Goal: Information Seeking & Learning: Learn about a topic

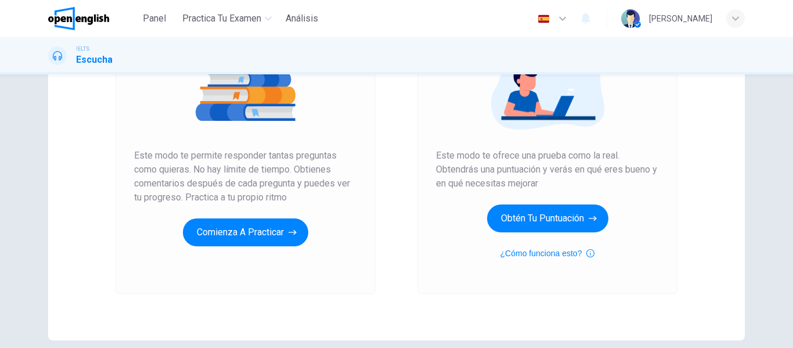
scroll to position [162, 0]
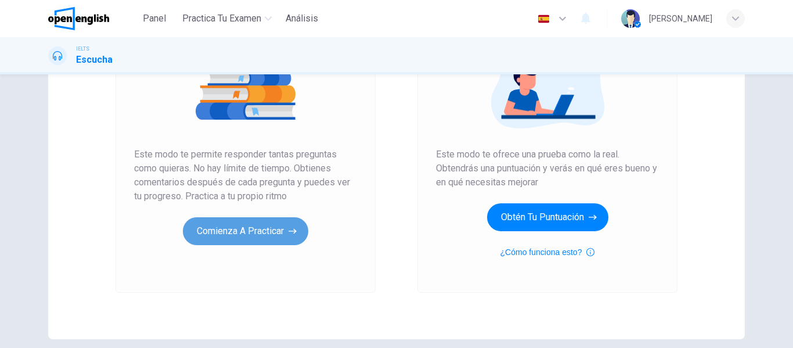
click at [262, 231] on button "Comienza a practicar" at bounding box center [245, 231] width 125 height 28
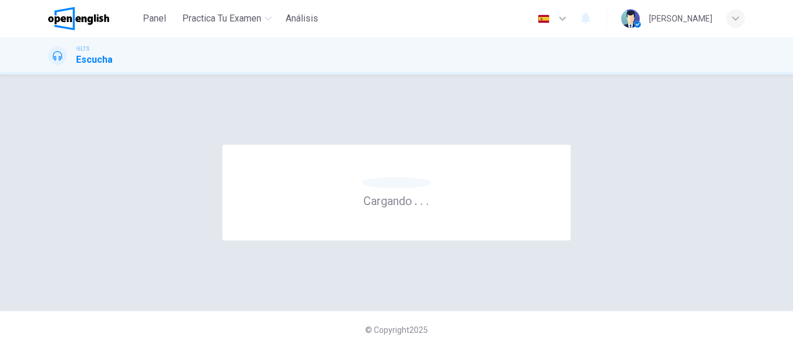
scroll to position [0, 0]
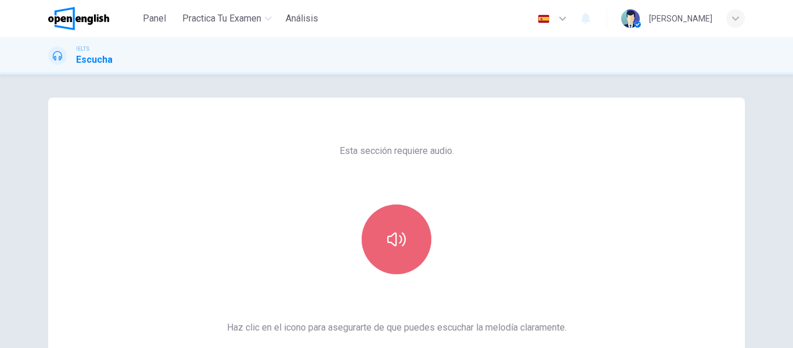
click at [383, 235] on button "button" at bounding box center [397, 239] width 70 height 70
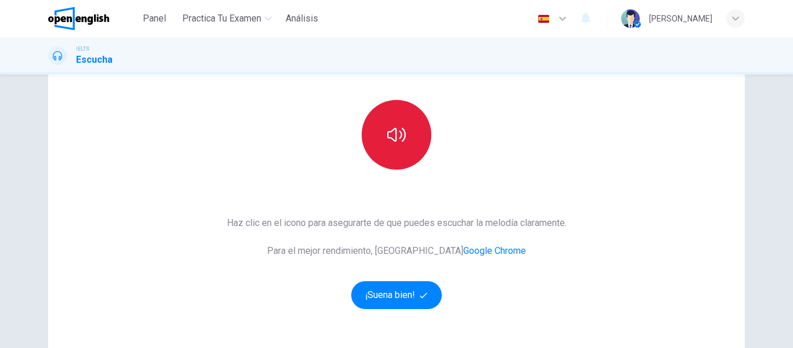
scroll to position [105, 0]
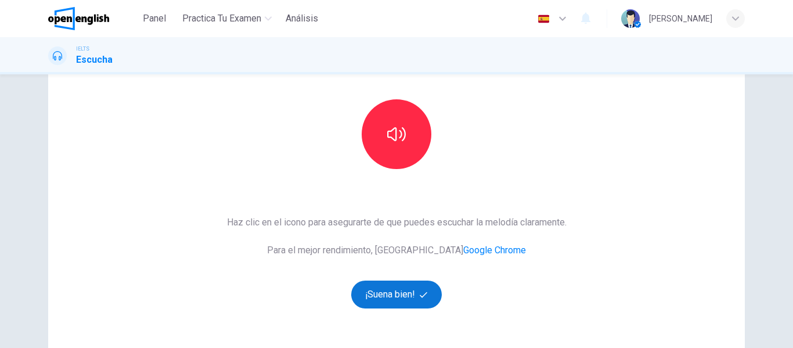
drag, startPoint x: 419, startPoint y: 309, endPoint x: 416, endPoint y: 292, distance: 17.2
click at [416, 292] on div "Esta sección requiere audio. Haz clic en el icono para asegurarte de que puedes…" at bounding box center [397, 193] width 358 height 403
click at [416, 292] on button "¡Suena bien!" at bounding box center [396, 294] width 91 height 28
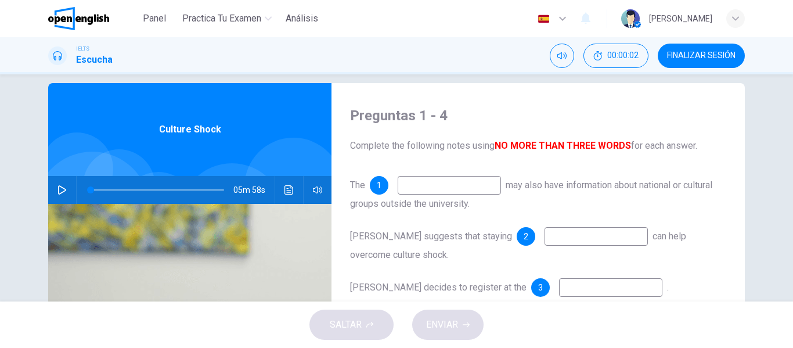
scroll to position [15, 0]
click at [429, 189] on input at bounding box center [449, 184] width 103 height 19
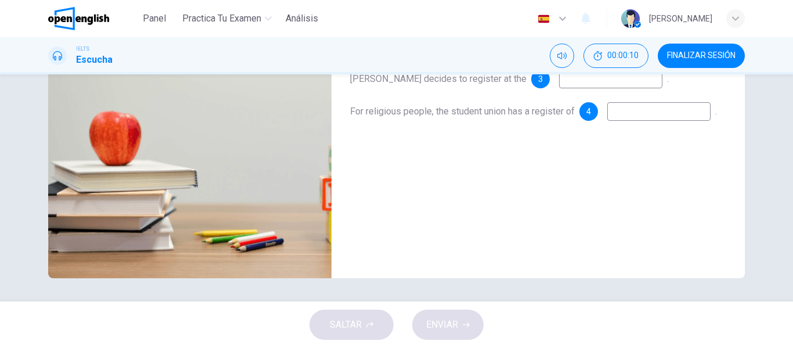
scroll to position [42, 0]
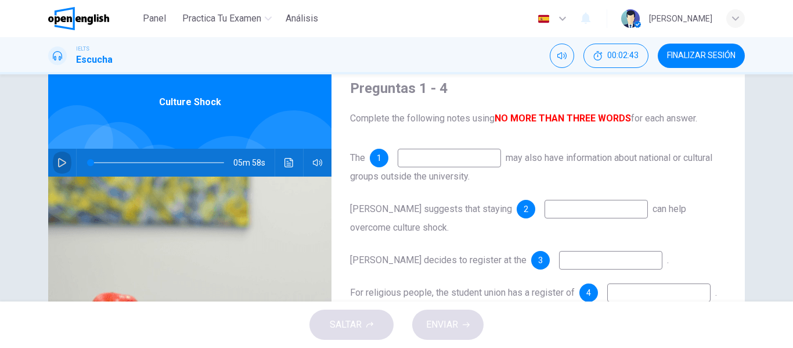
click at [54, 163] on button "button" at bounding box center [62, 163] width 19 height 28
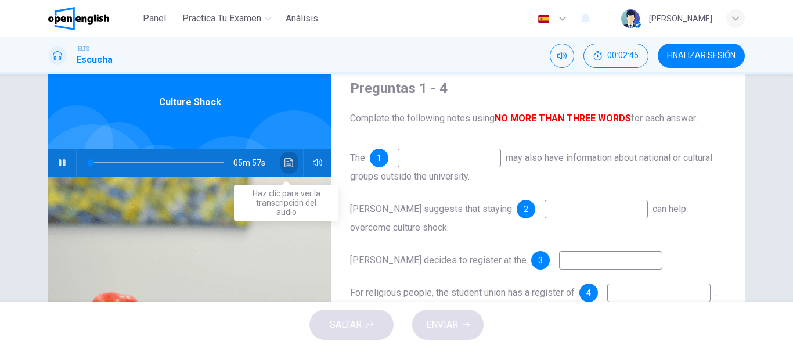
click at [290, 160] on icon "Haz clic para ver la transcripción del audio" at bounding box center [288, 162] width 9 height 9
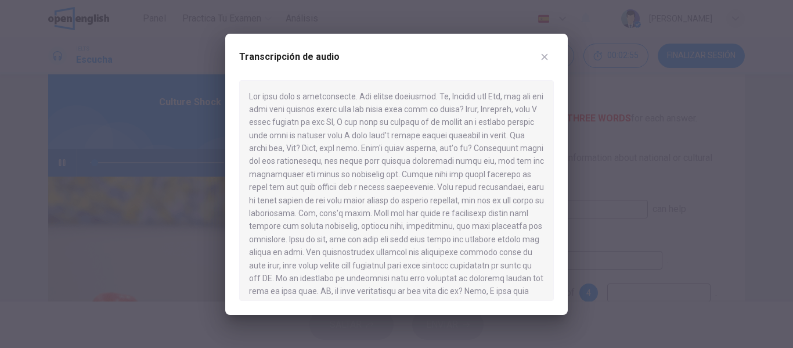
type input "*"
click at [200, 135] on div at bounding box center [396, 174] width 793 height 348
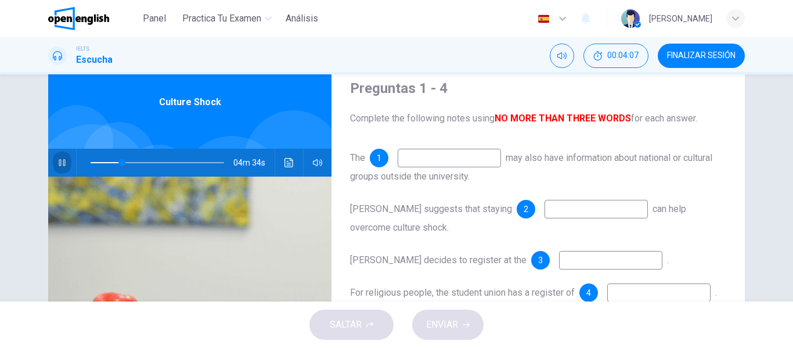
click at [65, 166] on button "button" at bounding box center [62, 163] width 19 height 28
type input "**"
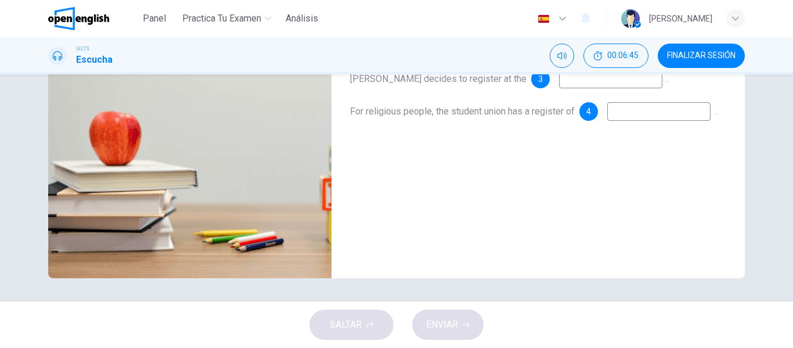
scroll to position [163, 0]
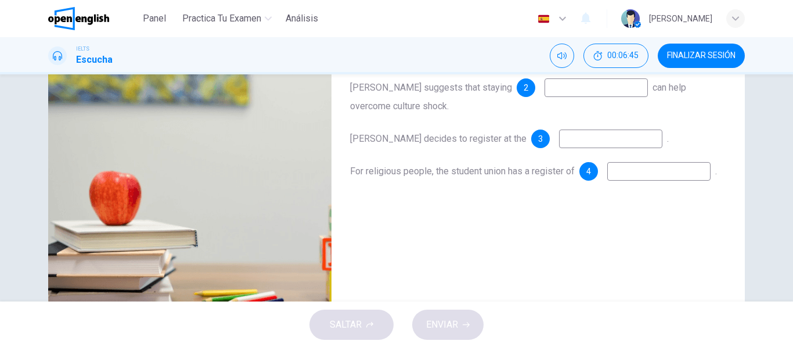
click at [607, 181] on input at bounding box center [658, 171] width 103 height 19
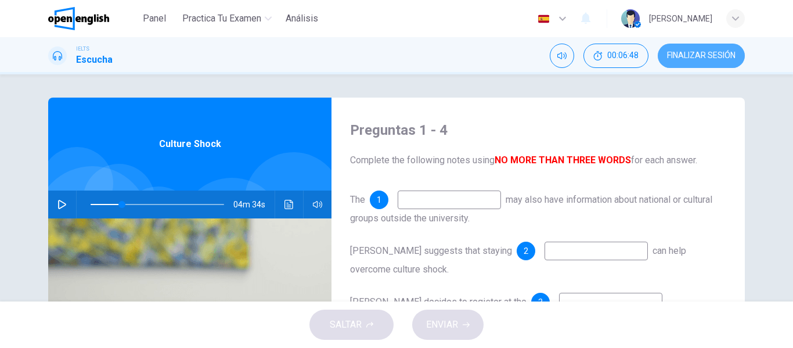
click at [700, 58] on span "FINALIZAR SESIÓN" at bounding box center [701, 55] width 69 height 9
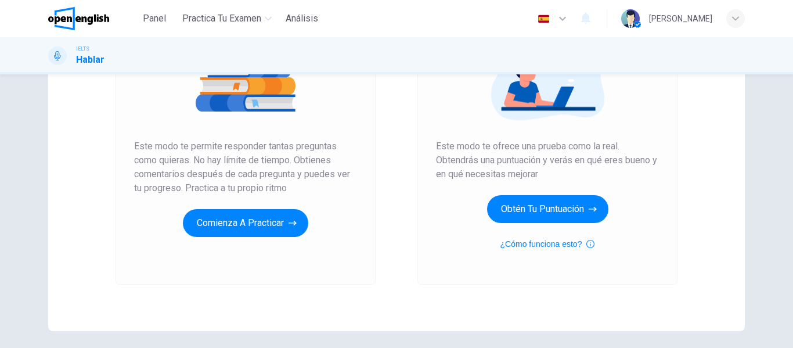
scroll to position [172, 0]
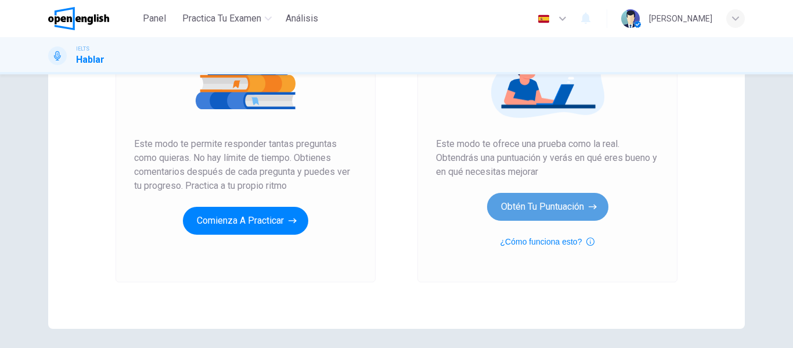
click at [565, 207] on button "Obtén tu puntuación" at bounding box center [547, 207] width 121 height 28
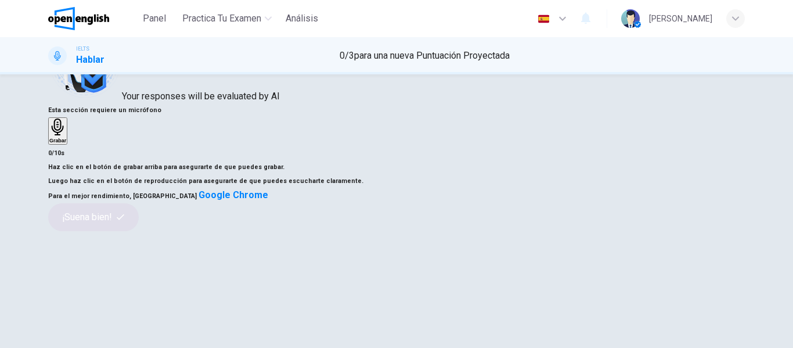
scroll to position [73, 0]
click at [66, 143] on h6 "Grabar" at bounding box center [57, 140] width 17 height 6
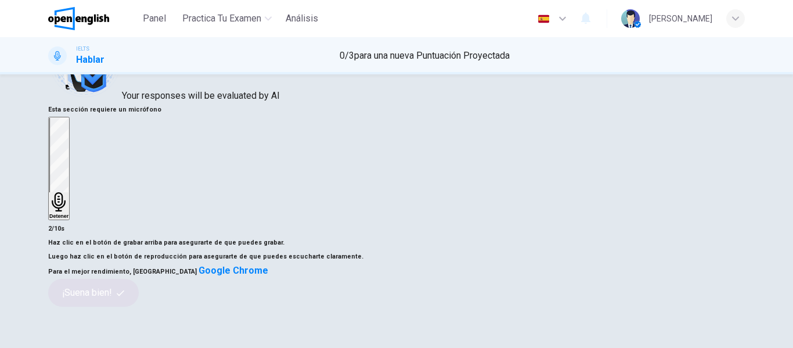
scroll to position [78, 0]
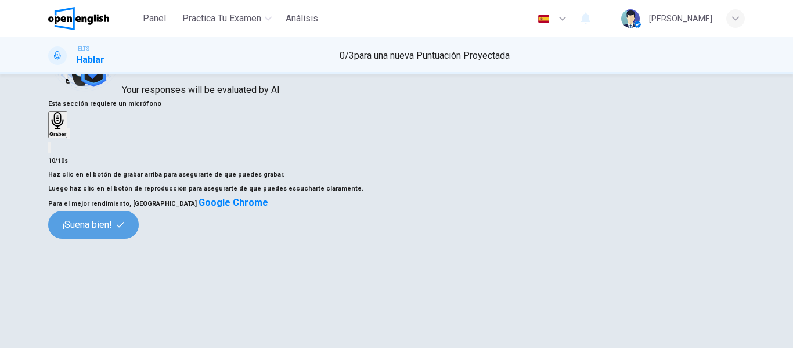
click at [139, 239] on button "¡Suena bien!" at bounding box center [93, 225] width 91 height 28
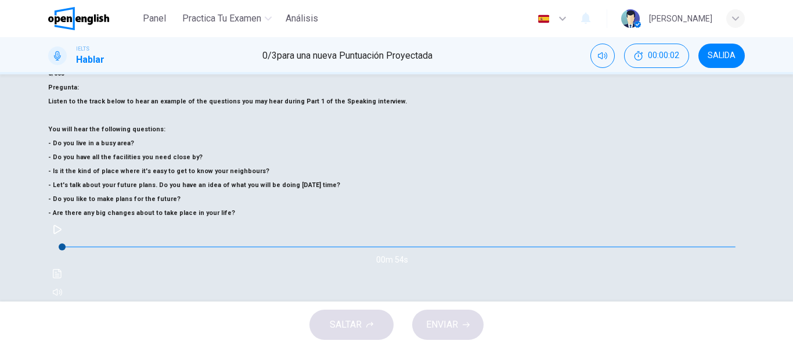
scroll to position [147, 0]
click at [67, 239] on button "button" at bounding box center [57, 230] width 19 height 19
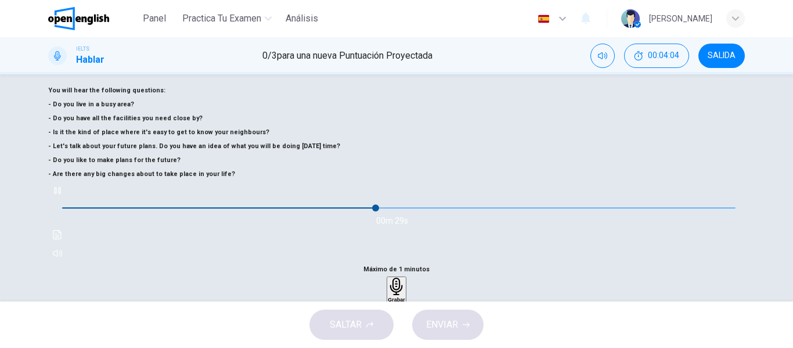
scroll to position [184, 0]
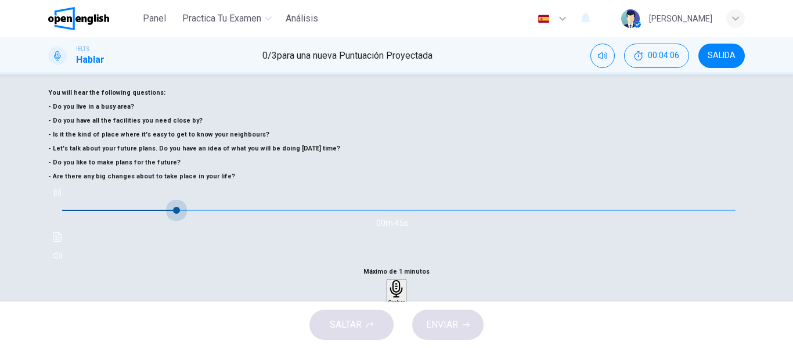
click at [118, 218] on span at bounding box center [398, 210] width 673 height 16
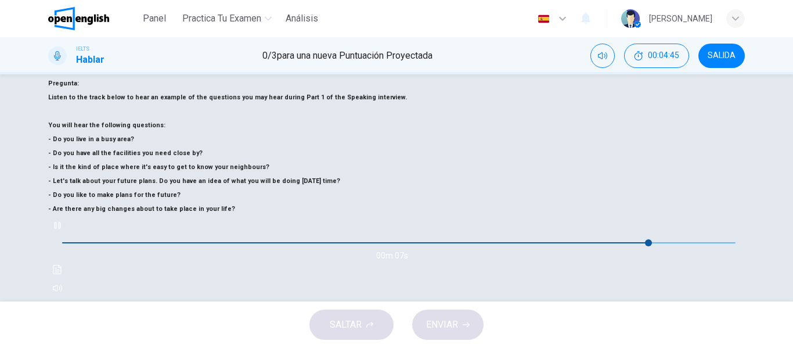
scroll to position [152, 0]
click at [405, 312] on icon "button" at bounding box center [396, 320] width 17 height 17
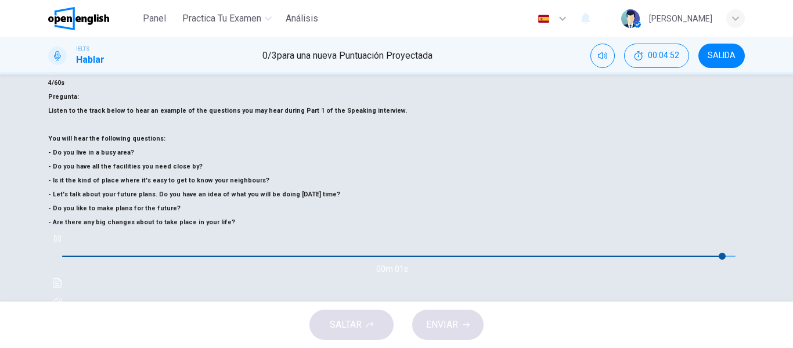
type input "*"
click at [408, 347] on icon "button" at bounding box center [408, 349] width 0 height 0
click at [385, 343] on div "button" at bounding box center [385, 347] width 0 height 9
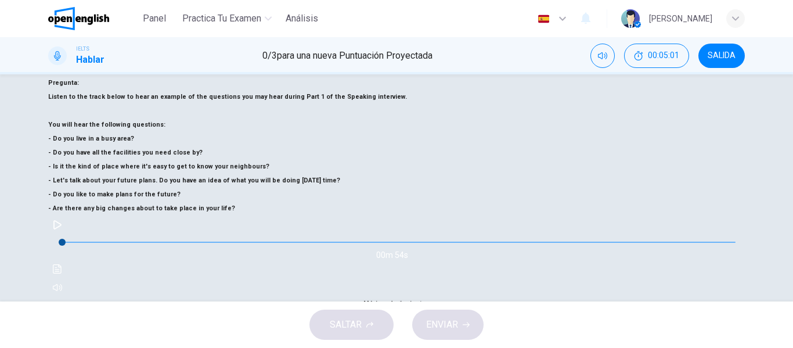
click at [405, 312] on div "Grabar" at bounding box center [396, 324] width 17 height 24
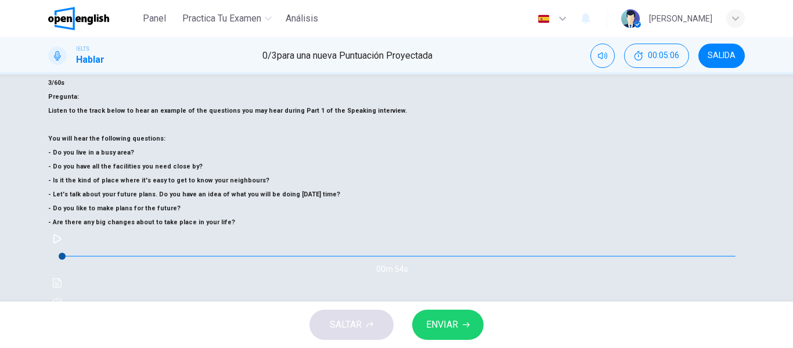
click at [408, 347] on icon "button" at bounding box center [408, 349] width 0 height 0
click at [448, 315] on button "ENVIAR" at bounding box center [447, 324] width 71 height 30
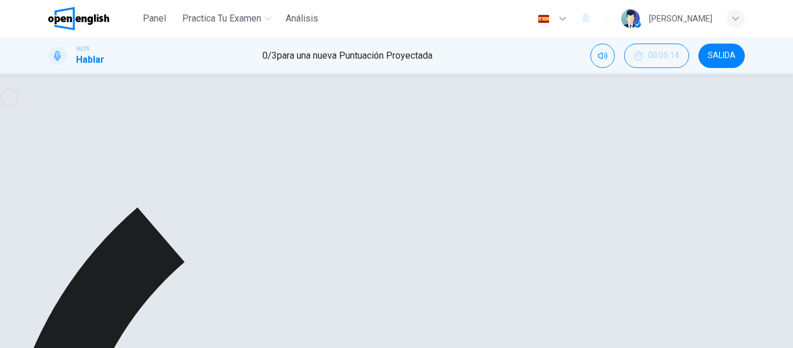
scroll to position [223, 0]
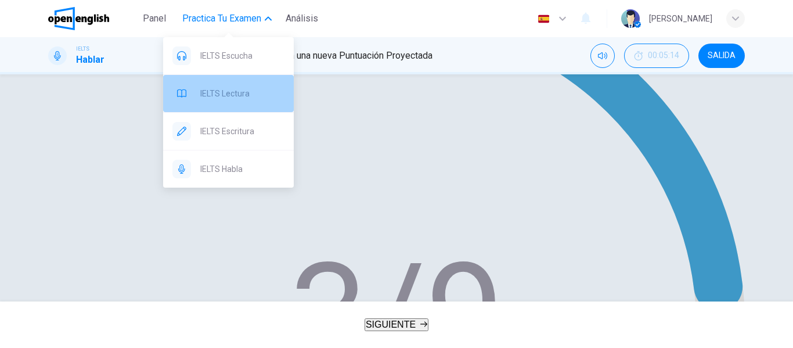
click at [227, 98] on span "IELTS Lectura" at bounding box center [242, 93] width 84 height 14
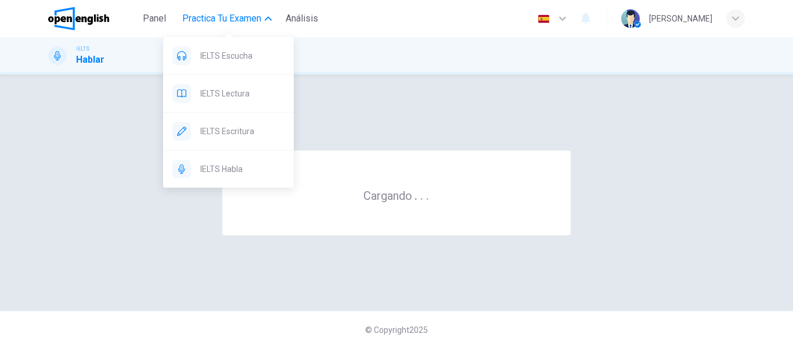
scroll to position [0, 0]
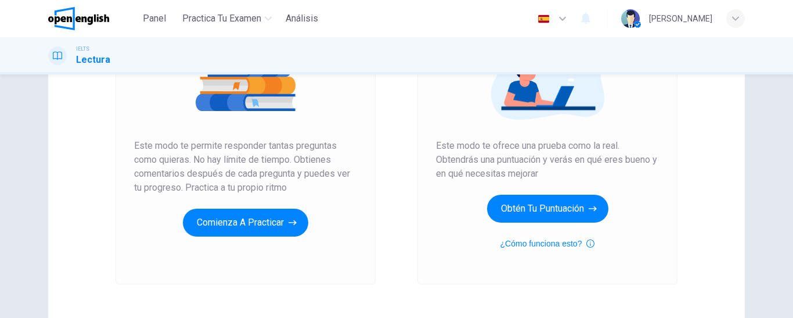
scroll to position [171, 0]
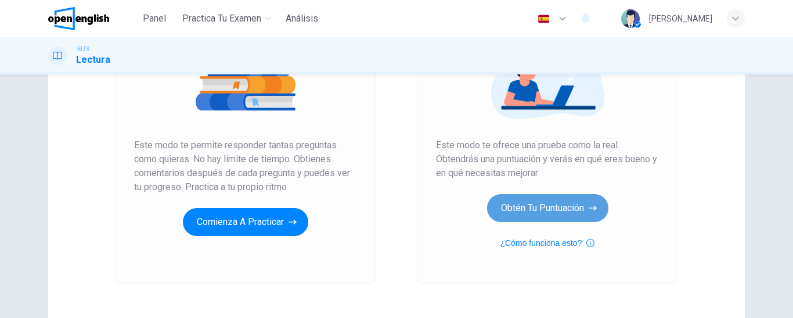
click at [513, 212] on button "Obtén tu puntuación" at bounding box center [547, 208] width 121 height 28
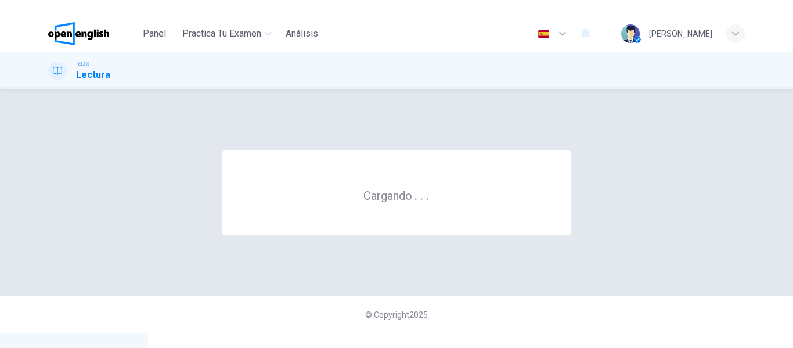
scroll to position [0, 0]
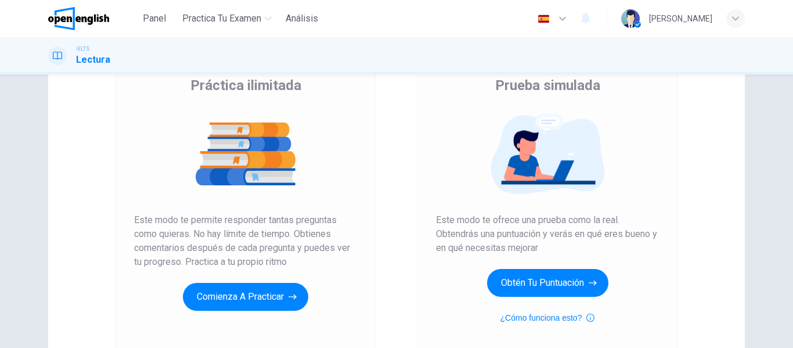
scroll to position [100, 0]
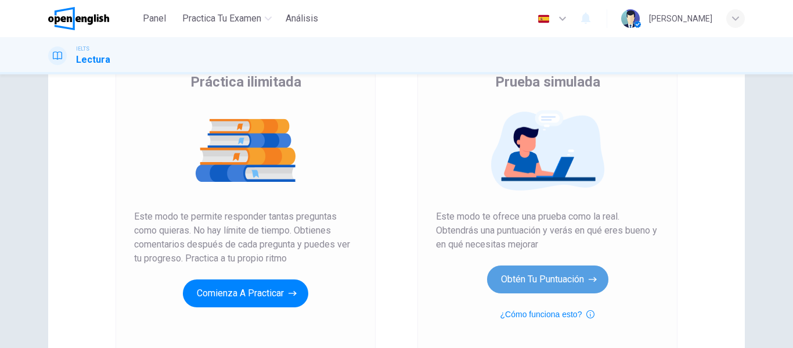
click at [508, 283] on button "Obtén tu puntuación" at bounding box center [547, 279] width 121 height 28
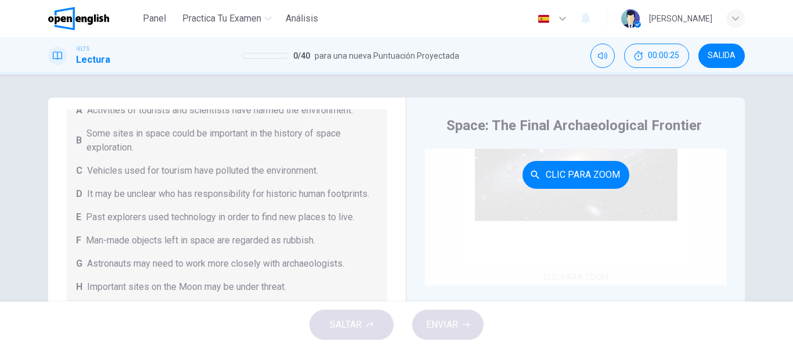
scroll to position [84, 0]
click at [543, 192] on div "Clic para zoom" at bounding box center [576, 174] width 302 height 221
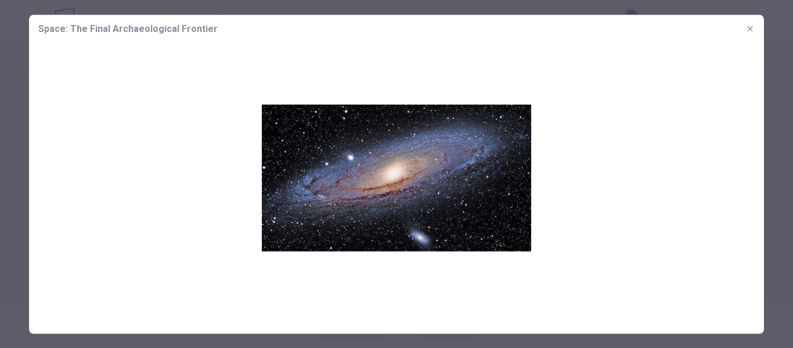
click at [0, 134] on div at bounding box center [396, 174] width 793 height 348
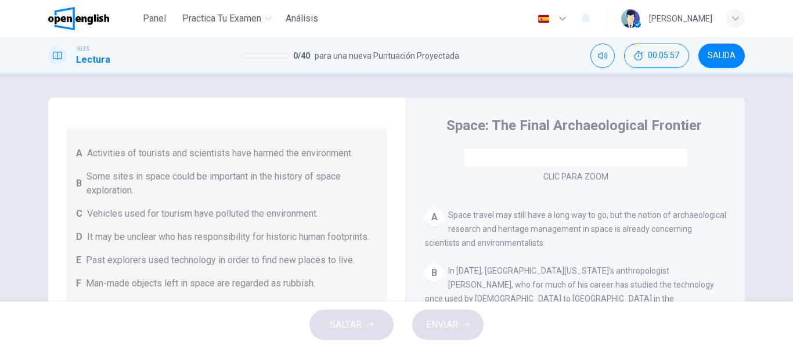
scroll to position [96, 0]
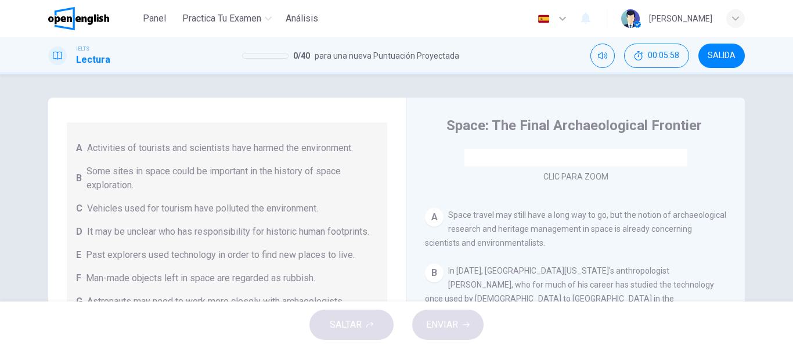
click at [386, 232] on div "Preguntas 1 - 6 Complete each sentence with the correct ending A-H from the box…" at bounding box center [226, 284] width 339 height 543
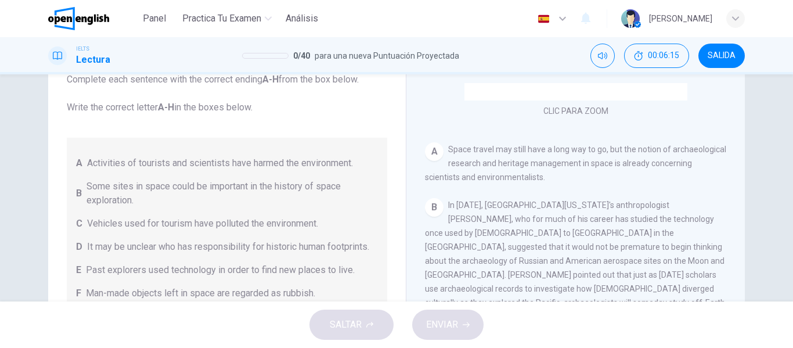
scroll to position [15, 0]
drag, startPoint x: 119, startPoint y: 170, endPoint x: 153, endPoint y: 181, distance: 35.3
click at [153, 181] on div "A Activities of tourists and scientists have harmed the environment. B Some sit…" at bounding box center [227, 247] width 320 height 218
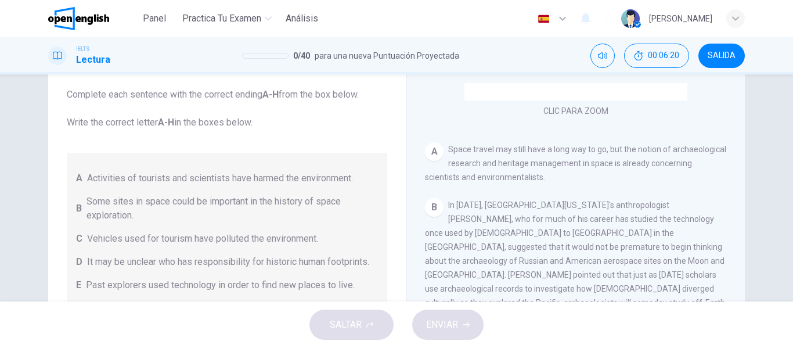
scroll to position [0, 0]
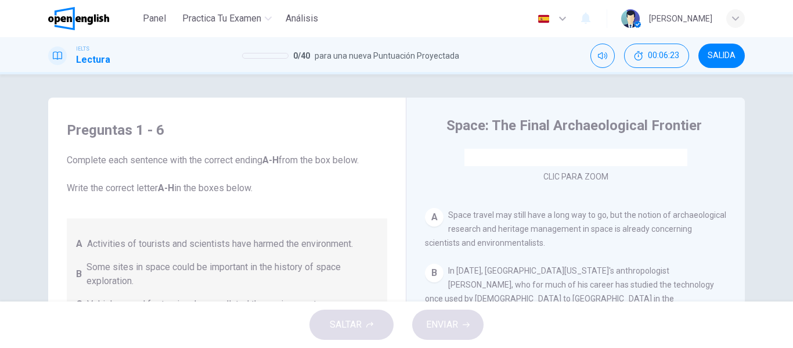
click at [431, 217] on div "A" at bounding box center [434, 217] width 19 height 19
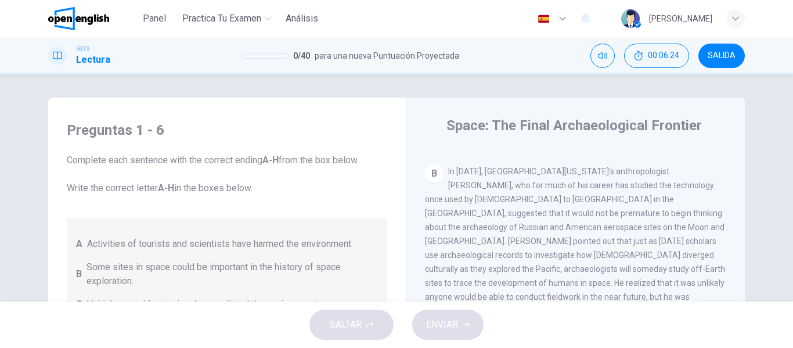
scroll to position [290, 0]
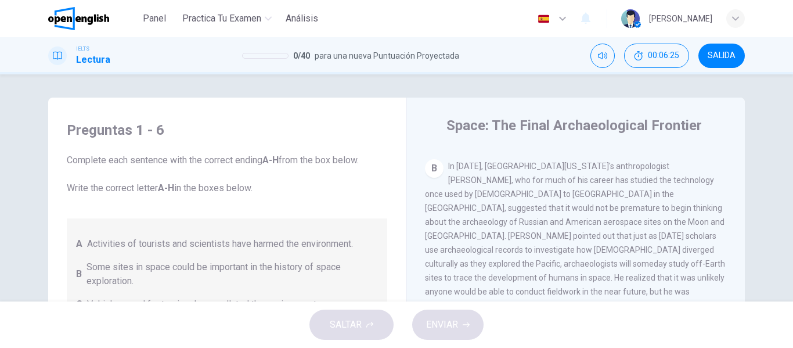
click at [432, 167] on div "B" at bounding box center [434, 168] width 19 height 19
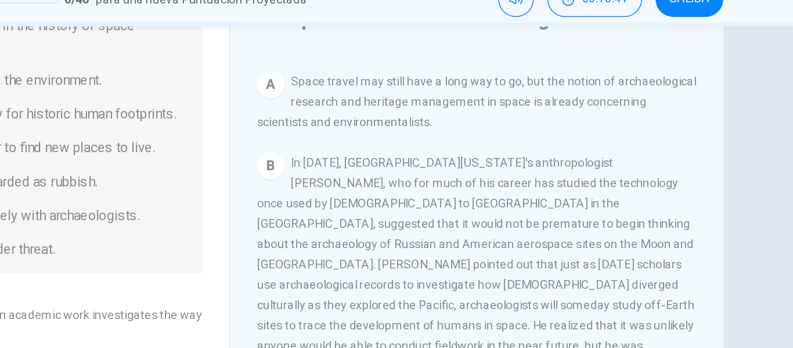
scroll to position [225, 0]
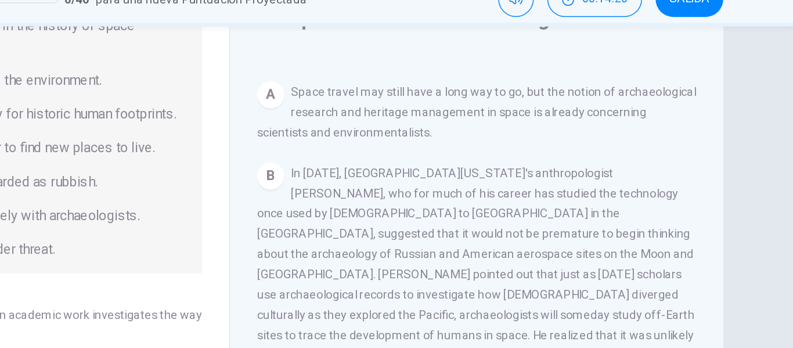
click at [442, 117] on div "A Space travel may still have a long way to go, but the notion of archaeologica…" at bounding box center [576, 133] width 302 height 42
click at [580, 135] on span "Space travel may still have a long way to go, but the notion of archaeological …" at bounding box center [575, 132] width 301 height 37
click at [577, 131] on span "Space travel may still have a long way to go, but the notion of archaeological …" at bounding box center [575, 132] width 301 height 37
click at [579, 133] on span "Space travel may still have a long way to go, but the notion of archaeological …" at bounding box center [575, 132] width 301 height 37
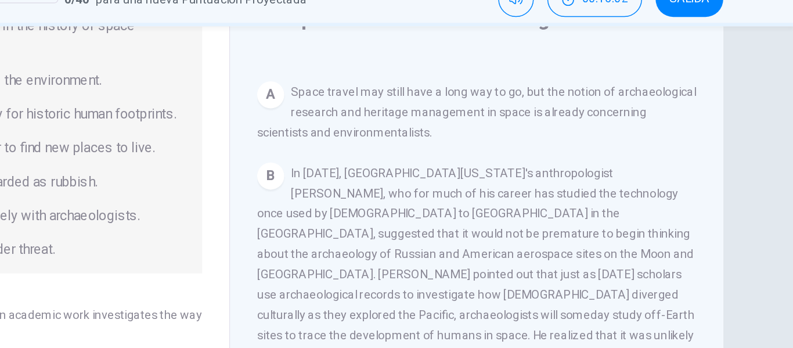
click at [579, 133] on span "Space travel may still have a long way to go, but the notion of archaeological …" at bounding box center [575, 132] width 301 height 37
click at [552, 134] on span "Space travel may still have a long way to go, but the notion of archaeological …" at bounding box center [575, 132] width 301 height 37
drag, startPoint x: 552, startPoint y: 134, endPoint x: 578, endPoint y: 138, distance: 26.4
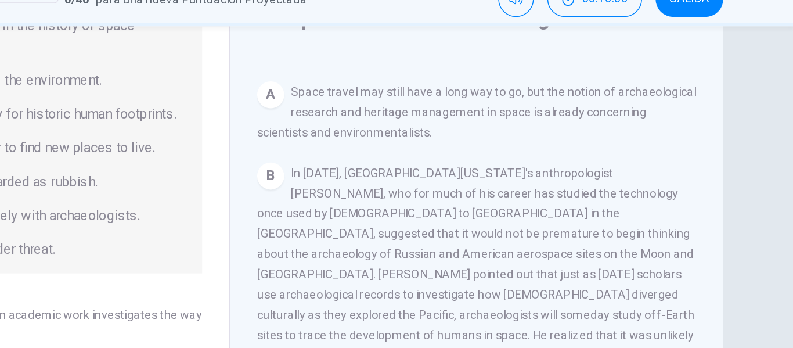
click at [578, 138] on span "Space travel may still have a long way to go, but the notion of archaeological …" at bounding box center [575, 132] width 301 height 37
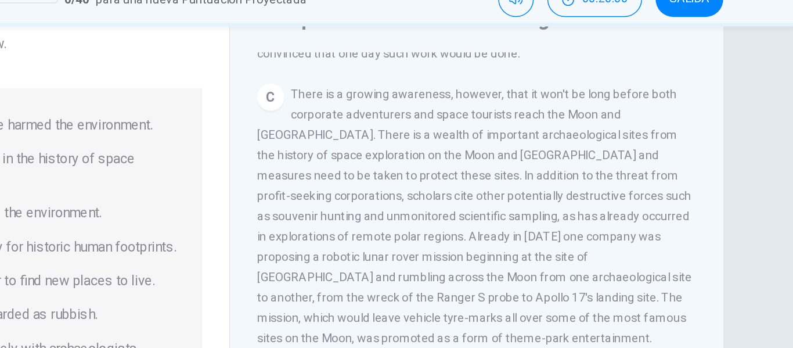
scroll to position [448, 0]
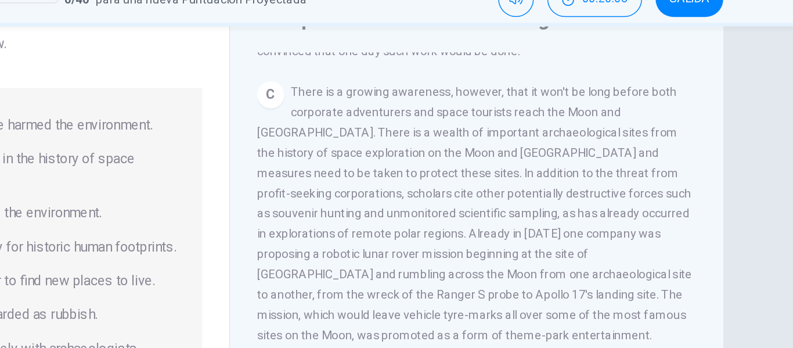
drag, startPoint x: 583, startPoint y: 109, endPoint x: 626, endPoint y: 114, distance: 43.3
click at [626, 114] on span "There is a growing awareness, however, that it won't be long before both corpor…" at bounding box center [574, 202] width 298 height 176
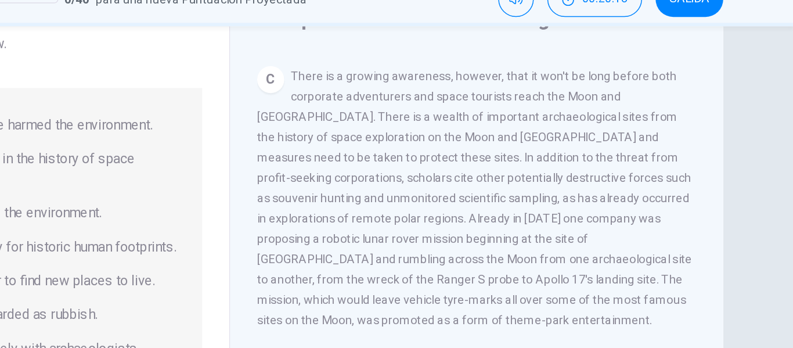
scroll to position [460, 0]
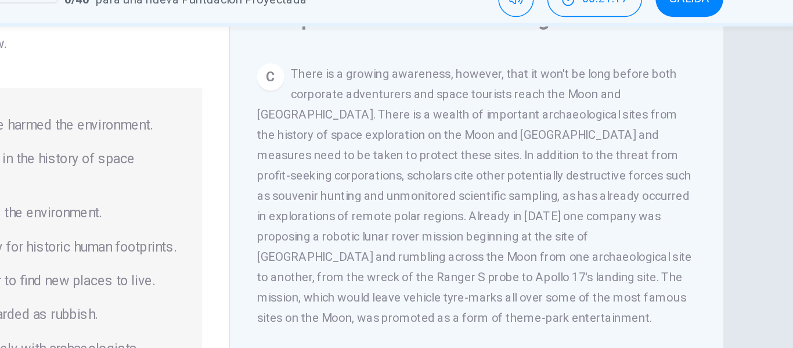
drag, startPoint x: 515, startPoint y: 106, endPoint x: 542, endPoint y: 96, distance: 27.7
click at [542, 100] on div "C There is a growing awareness, however, that it won't be long before both corp…" at bounding box center [576, 190] width 302 height 181
drag, startPoint x: 542, startPoint y: 96, endPoint x: 464, endPoint y: 86, distance: 77.8
click at [464, 86] on div "Space: The Final Archaeological Frontier CLIC PARA ZOOM Clic para zoom A Space …" at bounding box center [575, 252] width 339 height 422
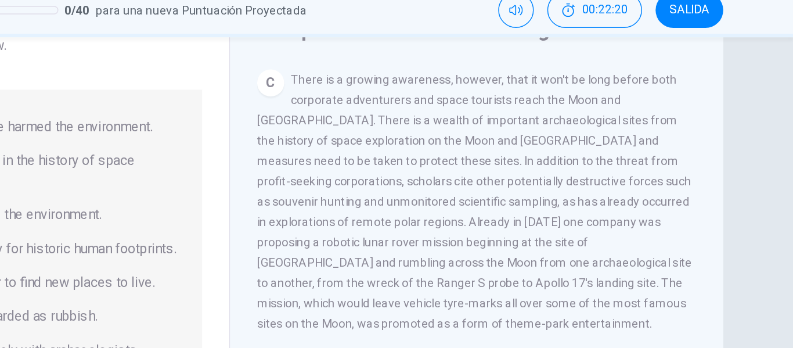
scroll to position [461, 0]
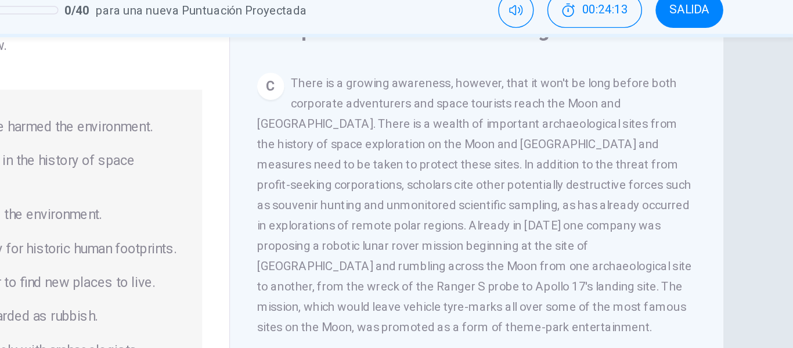
drag, startPoint x: 449, startPoint y: 80, endPoint x: 455, endPoint y: 73, distance: 9.4
click at [455, 73] on div "Panel Practica tu examen Análisis Español ** ​ [PERSON_NAME] IELTS Lectura 0 / …" at bounding box center [396, 174] width 793 height 348
click at [452, 78] on div "Space: The Final Archaeological Frontier CLIC PARA ZOOM Clic para zoom A Space …" at bounding box center [575, 252] width 339 height 422
click at [457, 76] on h4 "Space: The Final Archaeological Frontier" at bounding box center [573, 69] width 255 height 19
drag, startPoint x: 567, startPoint y: 100, endPoint x: 577, endPoint y: 100, distance: 9.9
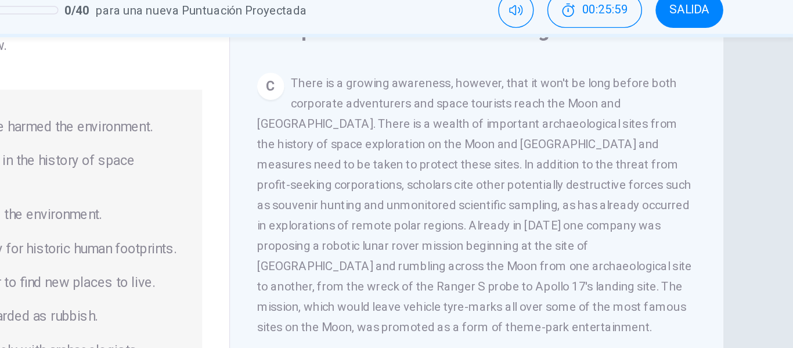
click at [577, 101] on span "There is a growing awareness, however, that it won't be long before both corpor…" at bounding box center [574, 189] width 298 height 176
drag, startPoint x: 485, startPoint y: 140, endPoint x: 527, endPoint y: 146, distance: 41.6
click at [527, 146] on span "There is a growing awareness, however, that it won't be long before both corpor…" at bounding box center [574, 189] width 298 height 176
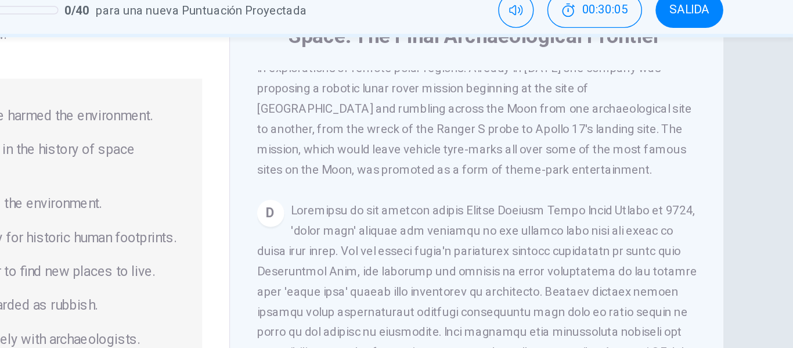
scroll to position [576, 0]
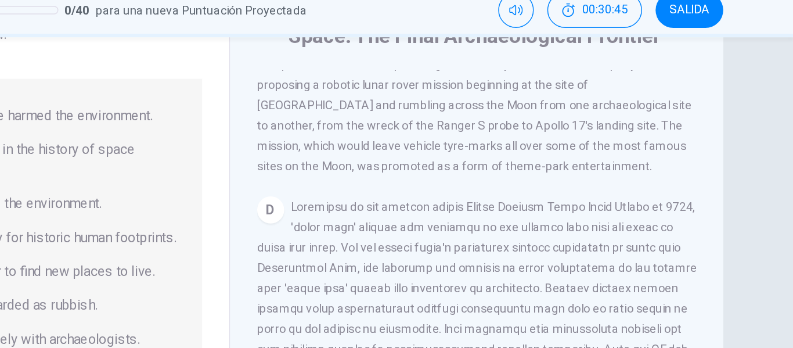
drag, startPoint x: 683, startPoint y: 204, endPoint x: 644, endPoint y: 139, distance: 76.3
click at [644, 139] on div "CLIC PARA ZOOM Clic para zoom A Space travel may still have a long way to go, b…" at bounding box center [583, 273] width 317 height 352
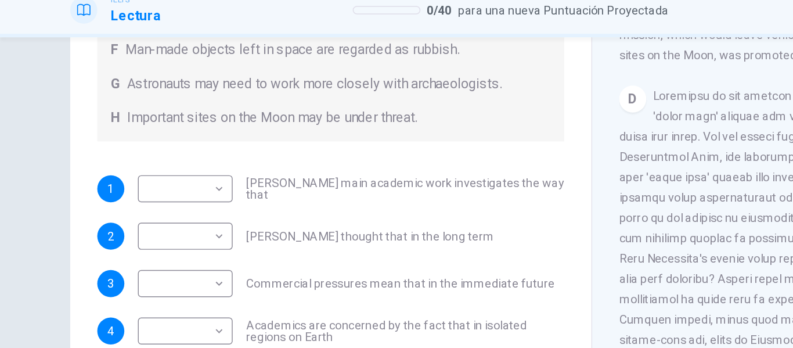
scroll to position [128, 0]
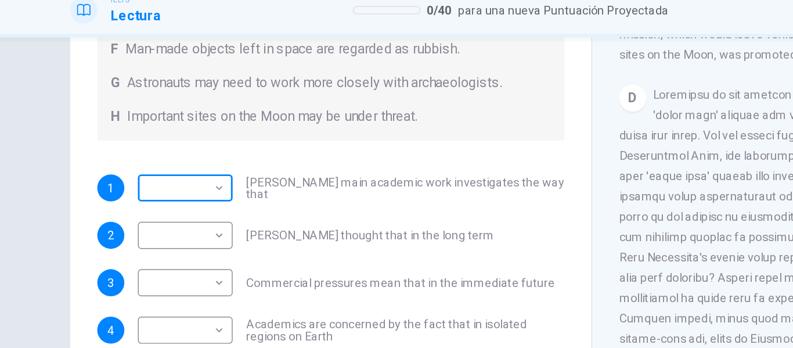
click at [138, 134] on body "Este sitio utiliza cookies, como se explica en nuestra Política de Privacidad .…" at bounding box center [396, 174] width 793 height 348
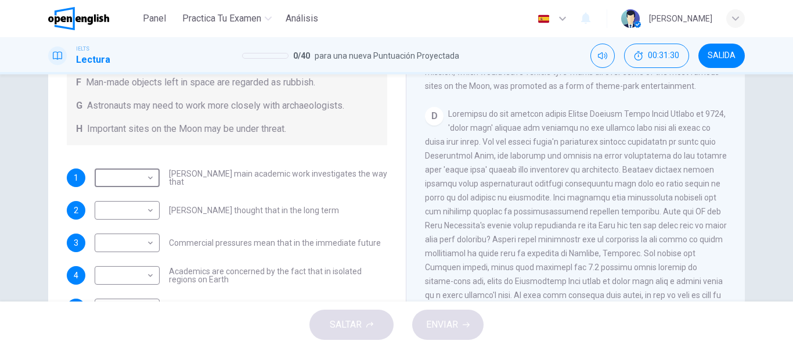
type input "*"
click at [127, 204] on body "Este sitio utiliza cookies, como se explica en nuestra Política de Privacidad .…" at bounding box center [396, 174] width 793 height 348
type input "*"
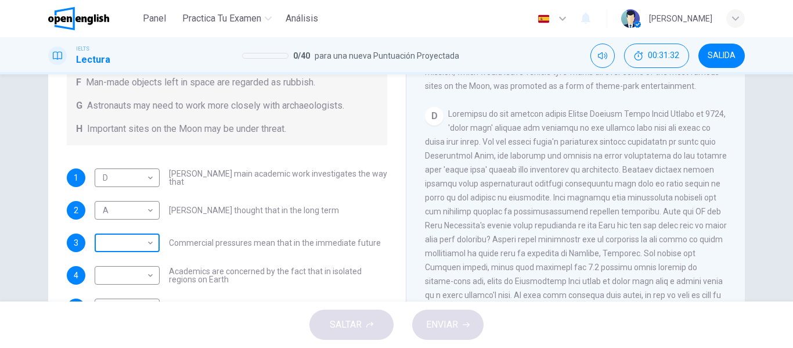
click at [129, 234] on body "Este sitio utiliza cookies, como se explica en nuestra Política de Privacidad .…" at bounding box center [396, 174] width 793 height 348
type input "*"
click at [138, 268] on body "Este sitio utiliza cookies, como se explica en nuestra Política de Privacidad .…" at bounding box center [396, 174] width 793 height 348
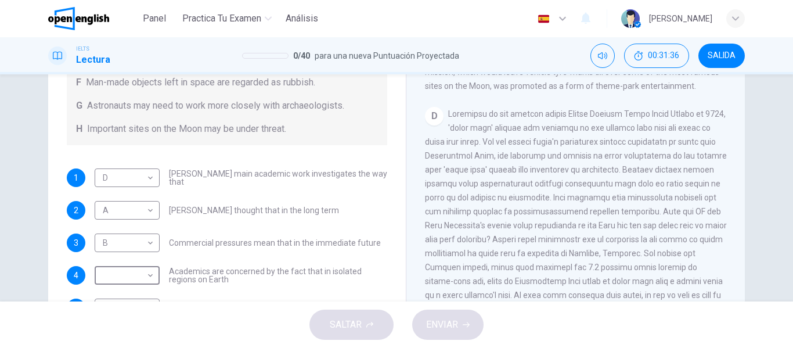
type input "*"
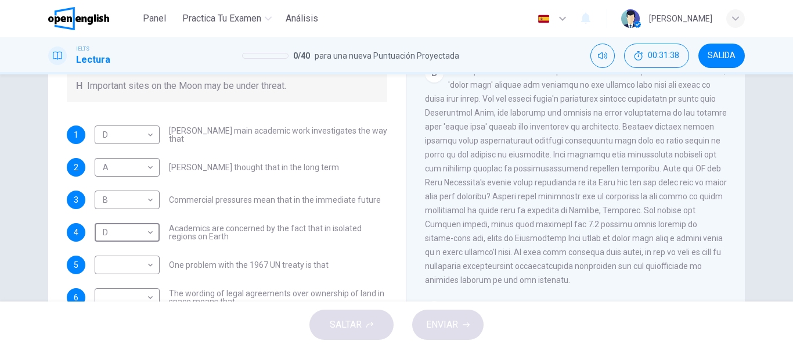
scroll to position [185, 0]
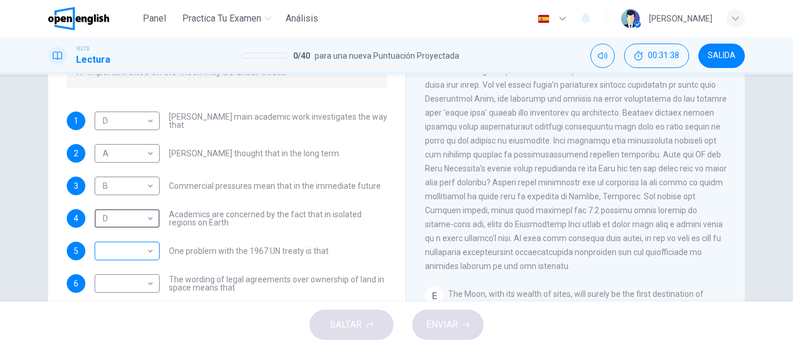
click at [138, 249] on body "Este sitio utiliza cookies, como se explica en nuestra Política de Privacidad .…" at bounding box center [396, 174] width 793 height 348
type input "*"
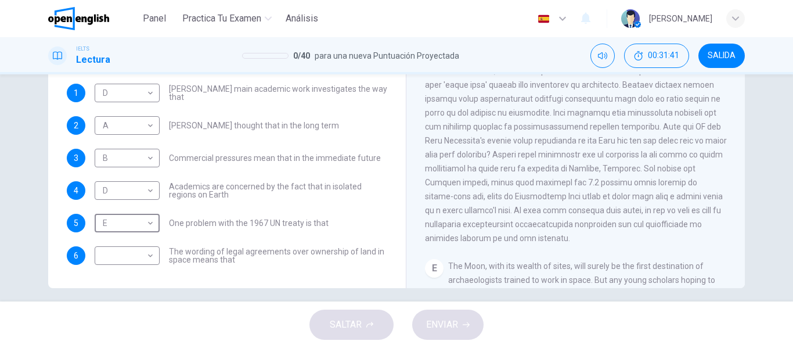
scroll to position [214, 0]
click at [151, 252] on body "Este sitio utiliza cookies, como se explica en nuestra Política de Privacidad .…" at bounding box center [396, 174] width 793 height 348
type input "*"
click at [468, 317] on button "ENVIAR" at bounding box center [447, 324] width 71 height 30
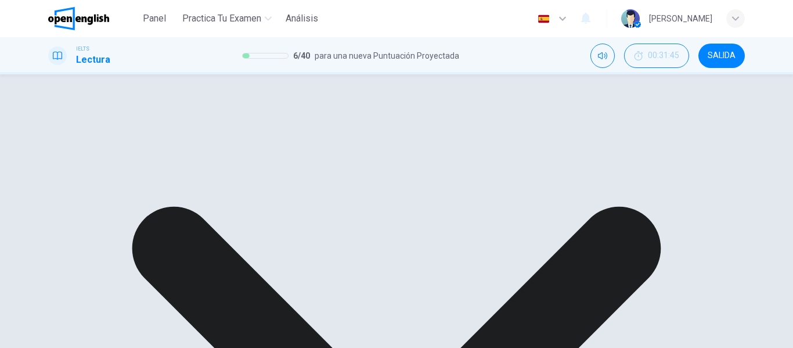
scroll to position [177, 0]
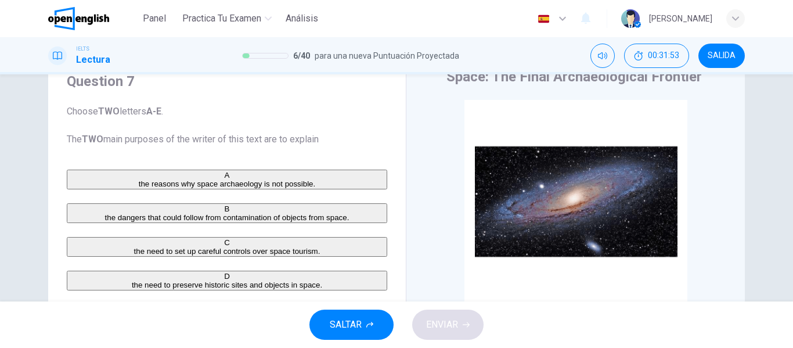
scroll to position [52, 0]
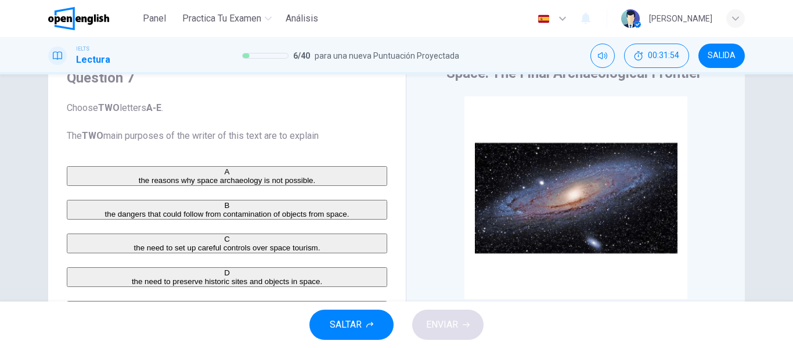
click at [246, 181] on span "the reasons why space archaeology is not possible." at bounding box center [227, 180] width 177 height 9
click at [246, 207] on div "A the reasons why space archaeology is not possible. B the dangers that could f…" at bounding box center [227, 243] width 320 height 154
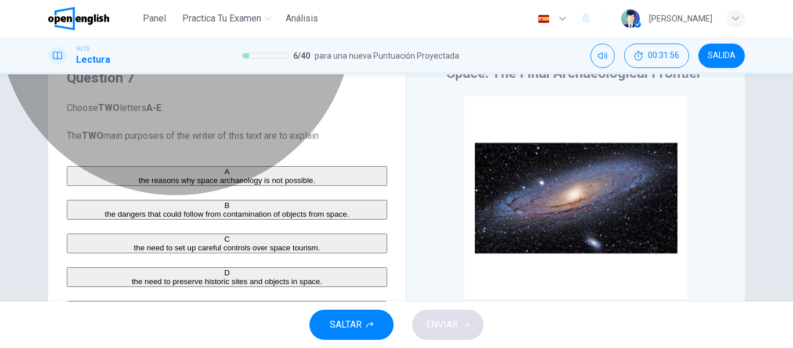
click at [240, 218] on span "the dangers that could follow from contamination of objects from space." at bounding box center [227, 214] width 244 height 9
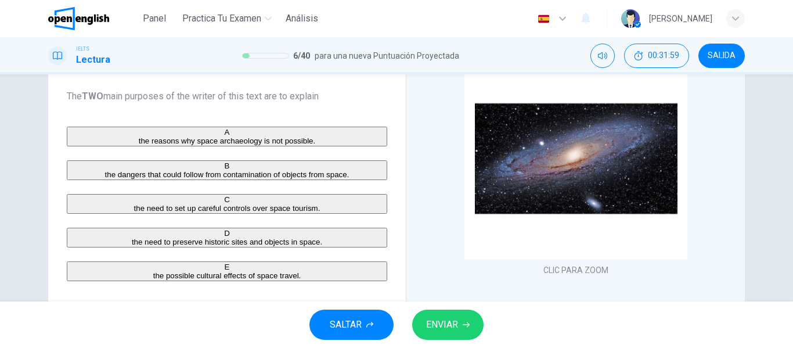
scroll to position [96, 0]
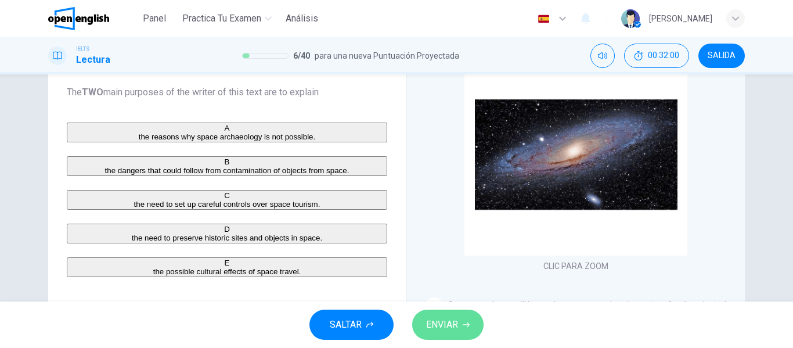
click at [441, 326] on span "ENVIAR" at bounding box center [442, 324] width 32 height 16
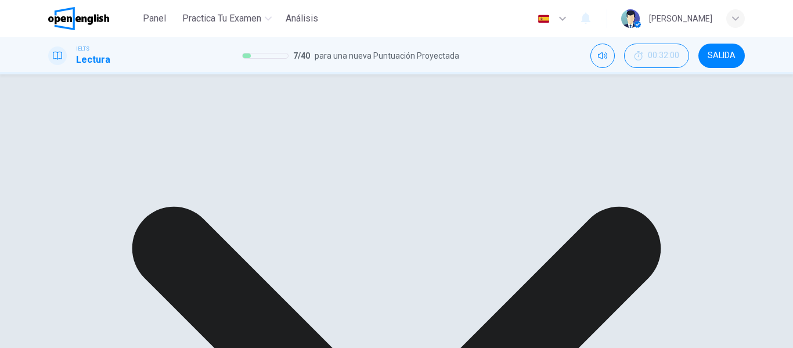
scroll to position [203, 0]
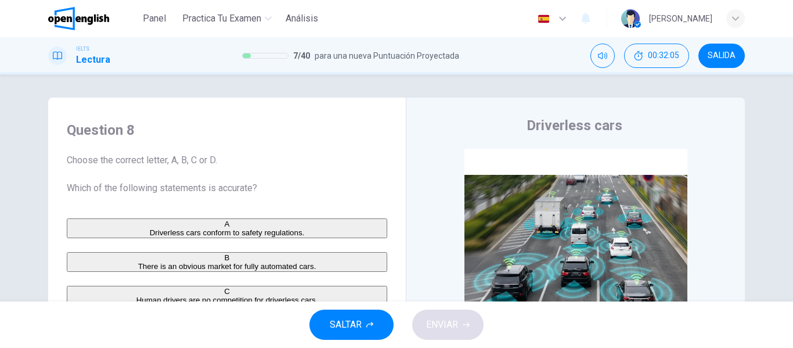
scroll to position [92, 0]
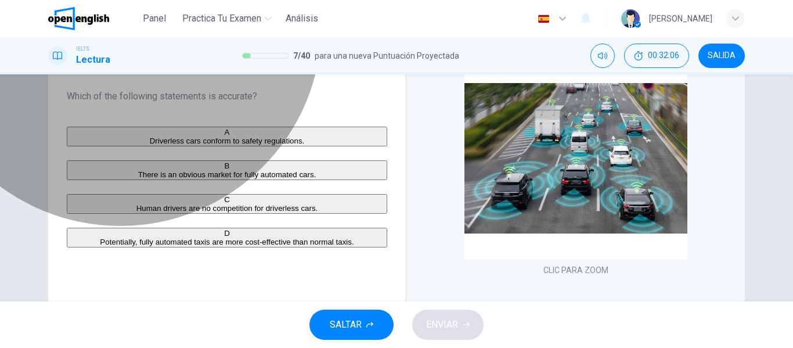
click at [185, 180] on button "B There is an obvious market for fully automated cars." at bounding box center [227, 170] width 320 height 20
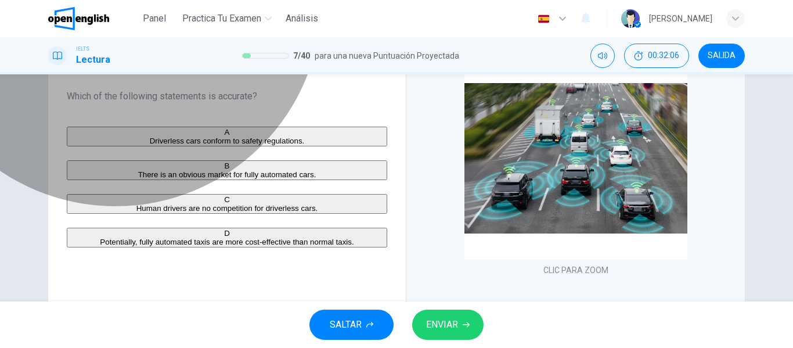
click at [180, 213] on button "C Human drivers are no competition for driverless cars." at bounding box center [227, 204] width 320 height 20
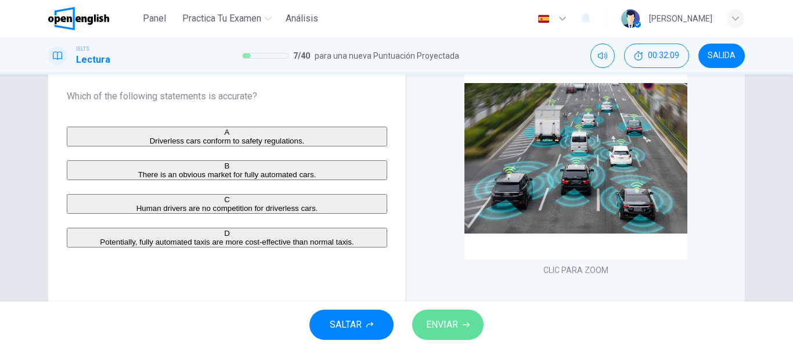
click at [452, 322] on span "ENVIAR" at bounding box center [442, 324] width 32 height 16
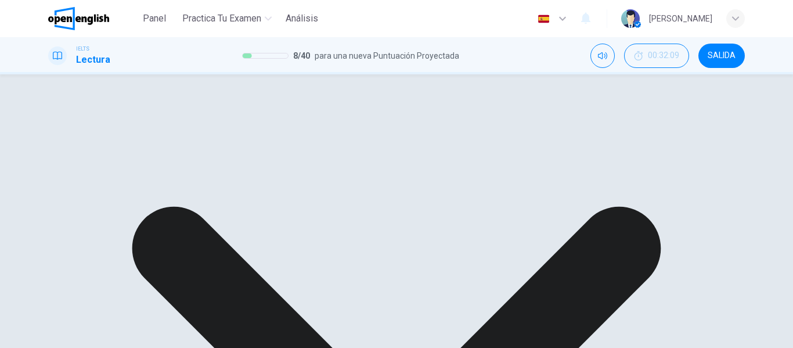
scroll to position [223, 0]
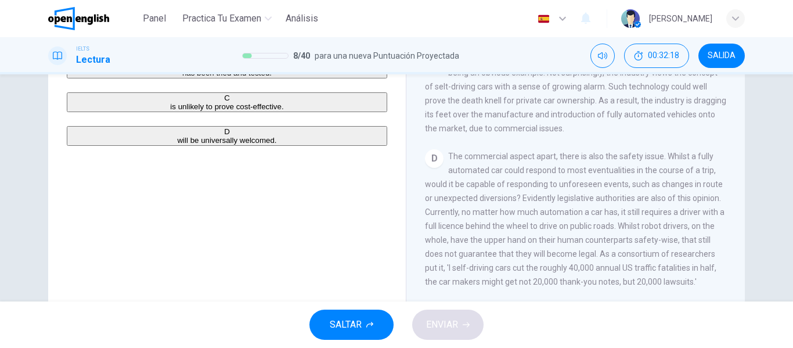
scroll to position [468, 0]
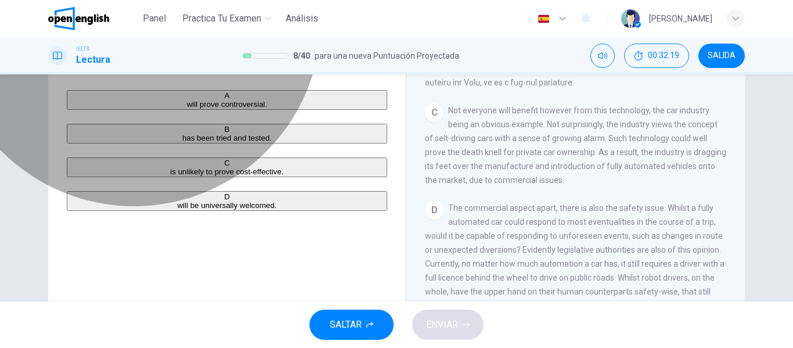
click at [199, 176] on span "is unlikely to prove cost-effective." at bounding box center [226, 171] width 113 height 9
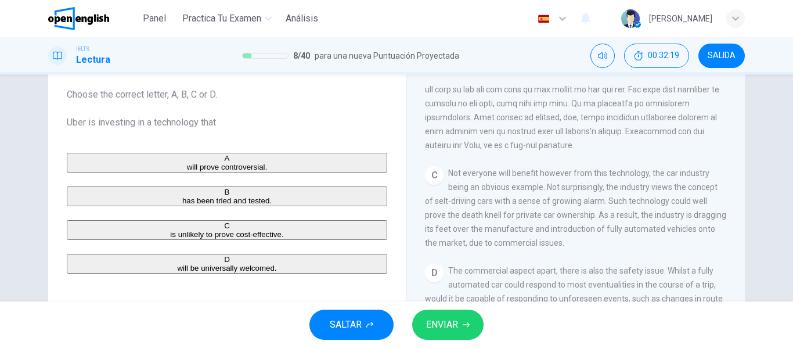
scroll to position [47, 0]
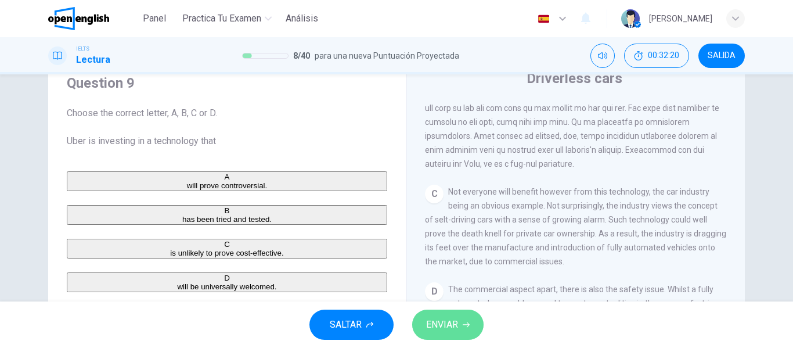
click at [451, 331] on span "ENVIAR" at bounding box center [442, 324] width 32 height 16
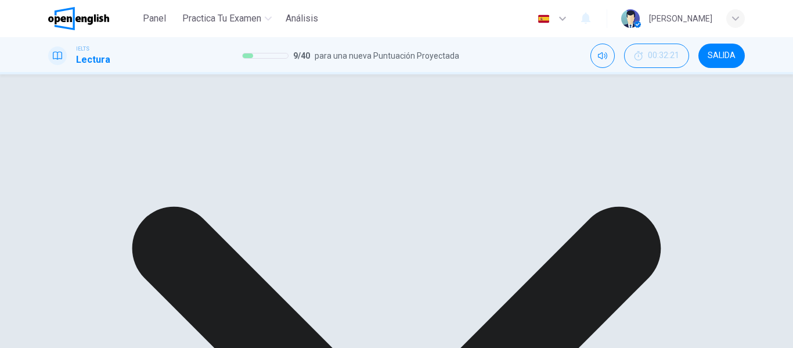
scroll to position [12, 0]
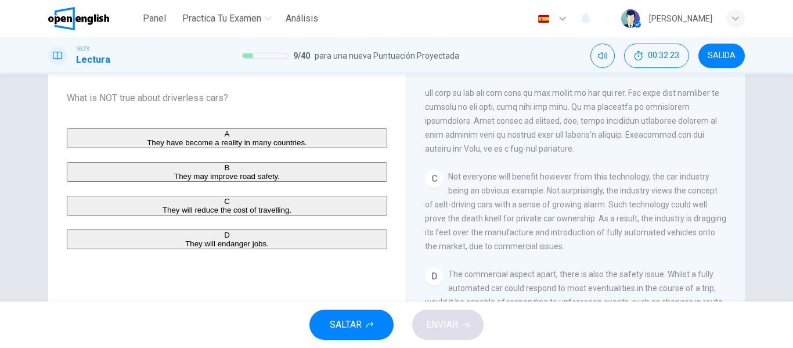
scroll to position [0, 0]
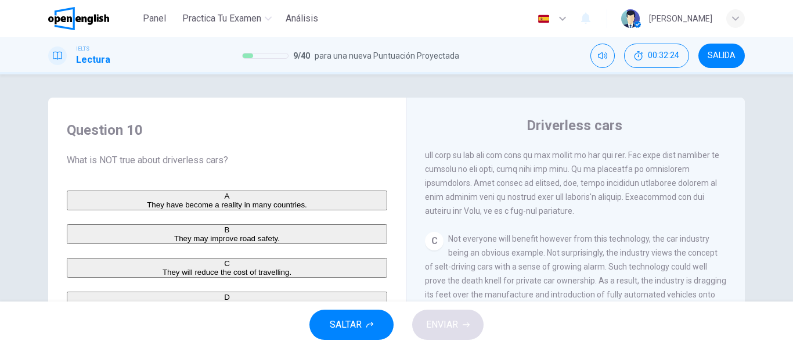
click at [201, 207] on span "They have become a reality in many countries." at bounding box center [227, 204] width 160 height 9
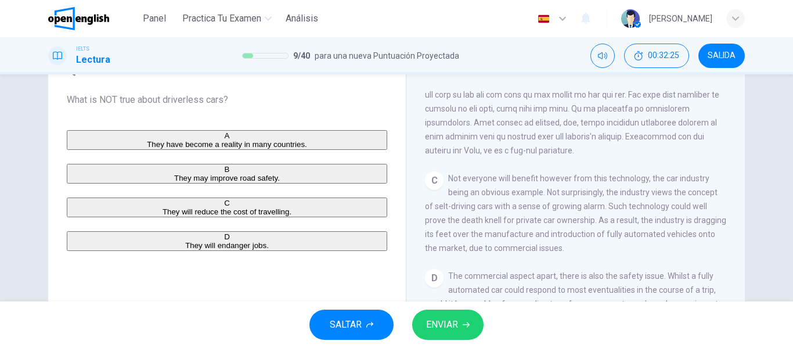
click at [201, 207] on div "A They have become a reality in many countries. B They may improve road safety.…" at bounding box center [227, 190] width 320 height 121
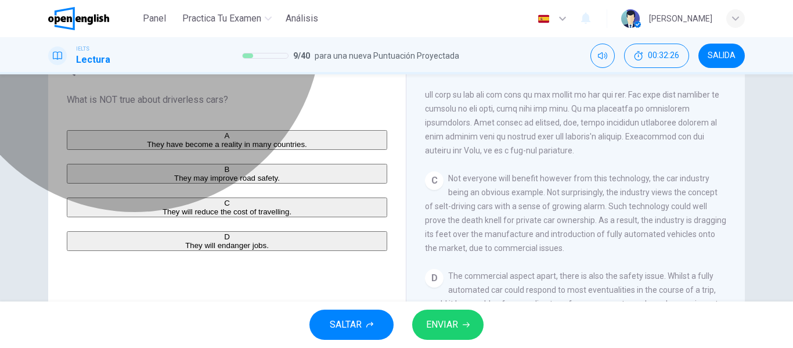
click at [199, 183] on button "B They may improve road safety." at bounding box center [227, 174] width 320 height 20
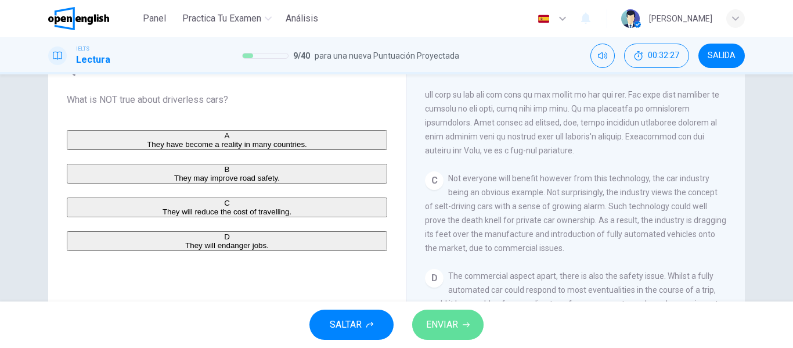
click at [444, 329] on span "ENVIAR" at bounding box center [442, 324] width 32 height 16
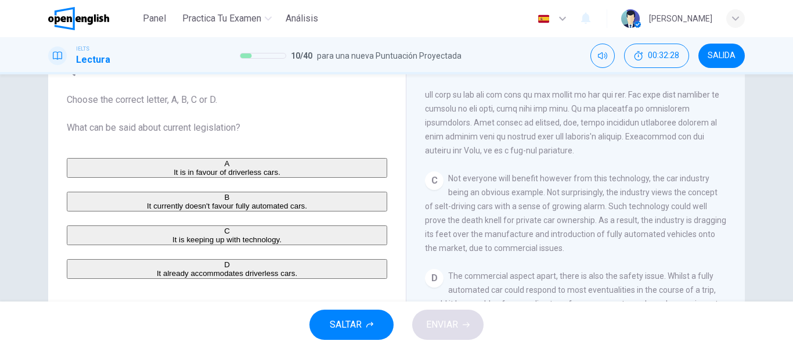
click at [210, 188] on div "A It is in favour of driverless cars. B It currently doesn't favour fully autom…" at bounding box center [227, 218] width 320 height 121
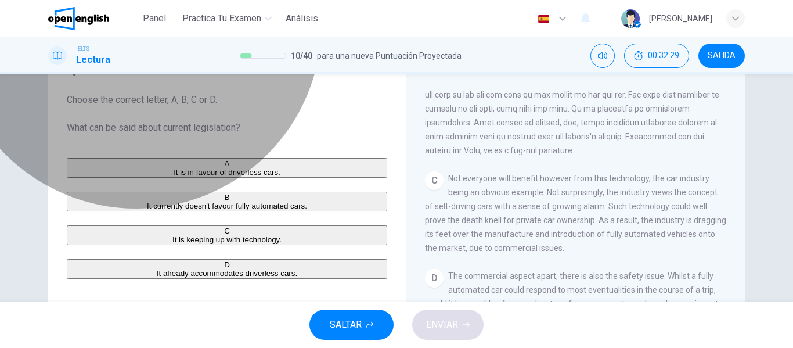
click at [201, 178] on button "A It is in favour of driverless cars." at bounding box center [227, 168] width 320 height 20
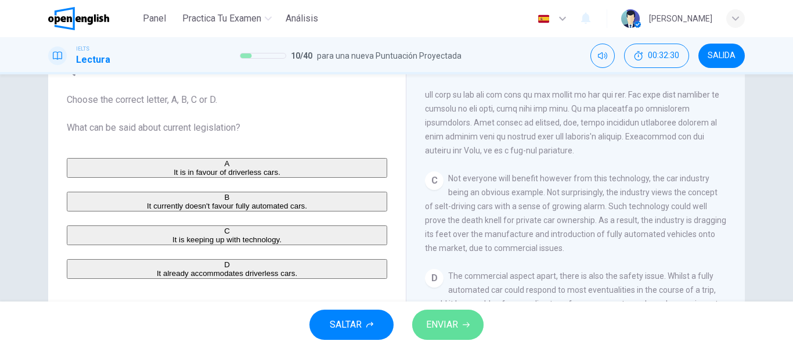
click at [430, 323] on span "ENVIAR" at bounding box center [442, 324] width 32 height 16
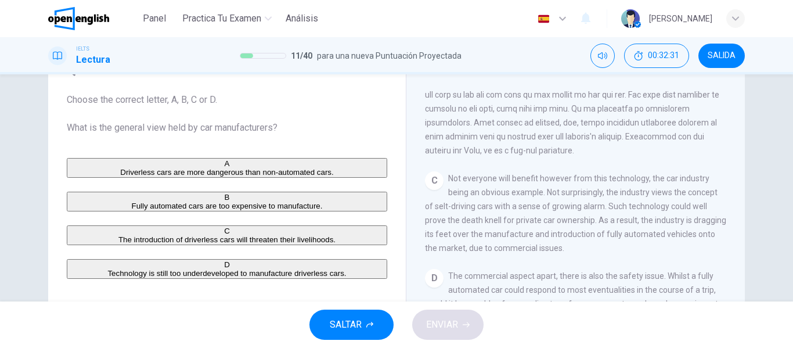
click at [305, 211] on button "B Fully automated cars are too expensive to manufacture." at bounding box center [227, 202] width 320 height 20
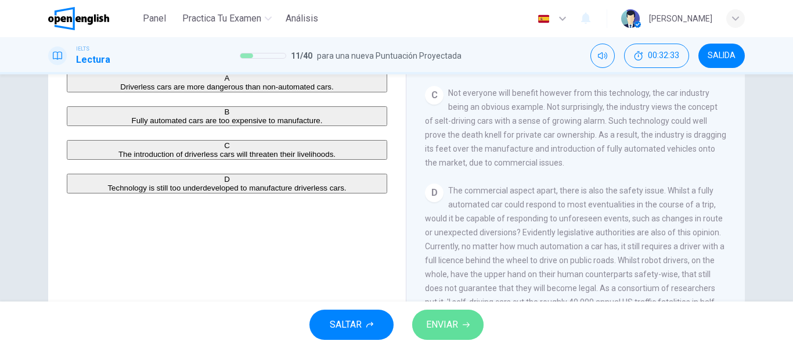
click at [428, 319] on span "ENVIAR" at bounding box center [442, 324] width 32 height 16
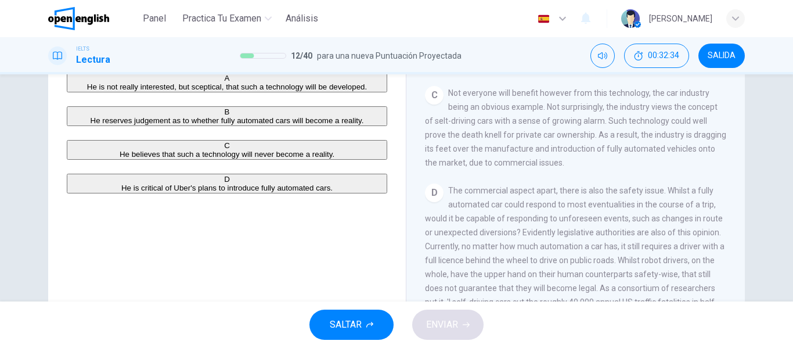
click at [239, 193] on div "A He is not really interested, but sceptical, that such a technology will be de…" at bounding box center [227, 133] width 320 height 121
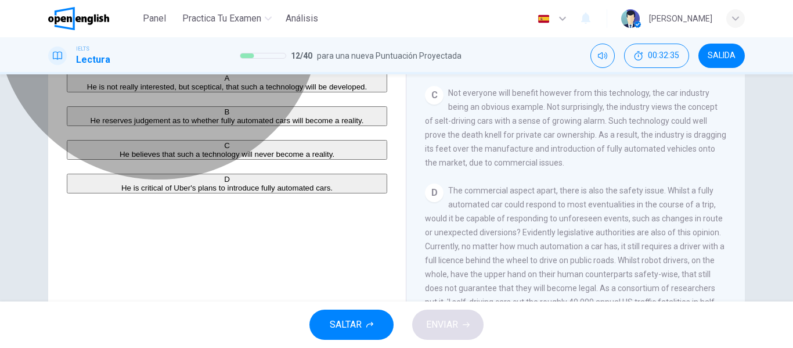
click at [223, 158] on span "He believes that such a technology will never become a reality." at bounding box center [227, 154] width 215 height 9
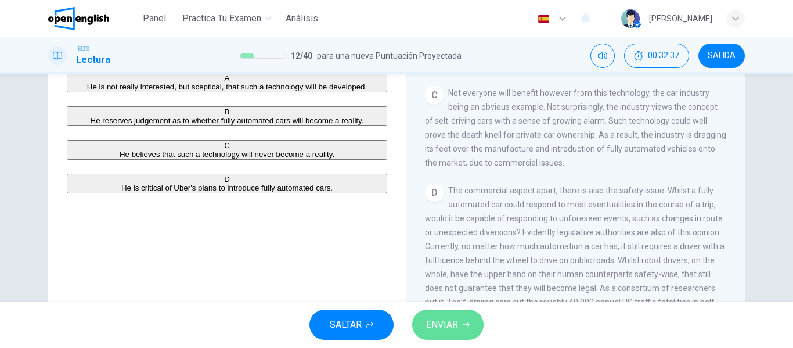
click at [444, 333] on button "ENVIAR" at bounding box center [447, 324] width 71 height 30
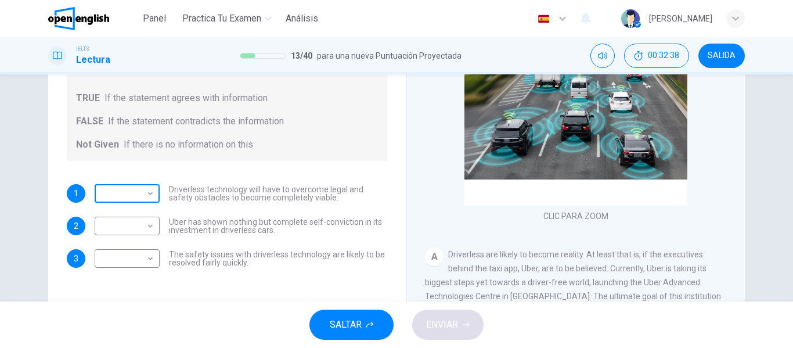
click at [147, 207] on body "Este sitio utiliza cookies, como se explica en nuestra Política de Privacidad .…" at bounding box center [396, 174] width 793 height 348
type input "****"
click at [149, 219] on body "Este sitio utiliza cookies, como se explica en nuestra Política de Privacidad .…" at bounding box center [396, 174] width 793 height 348
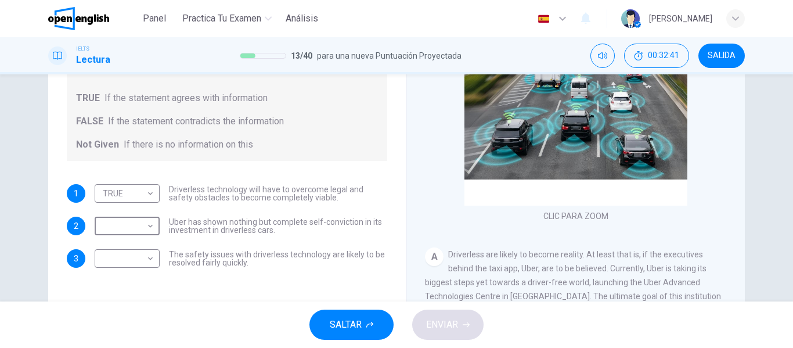
type input "*********"
click at [132, 250] on body "Este sitio utiliza cookies, como se explica en nuestra Política de Privacidad .…" at bounding box center [396, 174] width 793 height 348
type input "*****"
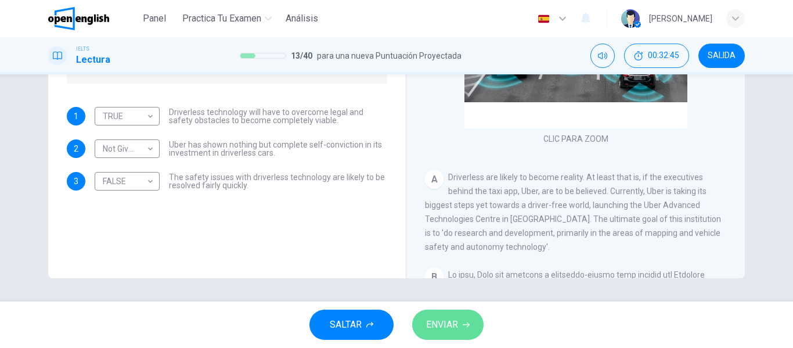
click at [435, 318] on span "ENVIAR" at bounding box center [442, 324] width 32 height 16
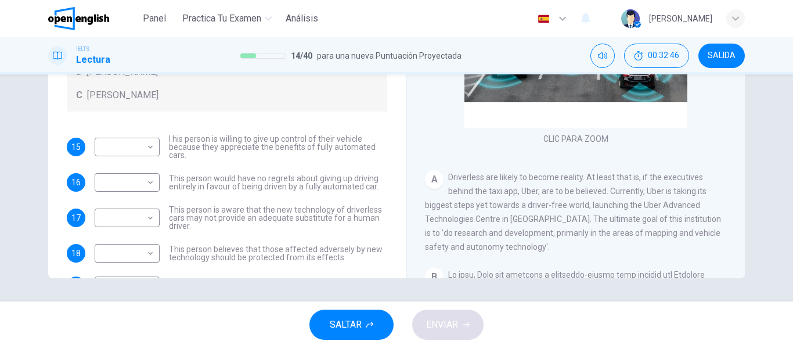
click at [161, 176] on div "​ ​ This person would have no regrets about giving up driving entirely in favou…" at bounding box center [241, 182] width 293 height 19
click at [147, 179] on body "Este sitio utiliza cookies, como se explica en nuestra Política de Privacidad .…" at bounding box center [396, 174] width 793 height 348
click at [147, 347] on div at bounding box center [396, 348] width 793 height 0
click at [731, 60] on span "SALIDA" at bounding box center [722, 55] width 28 height 9
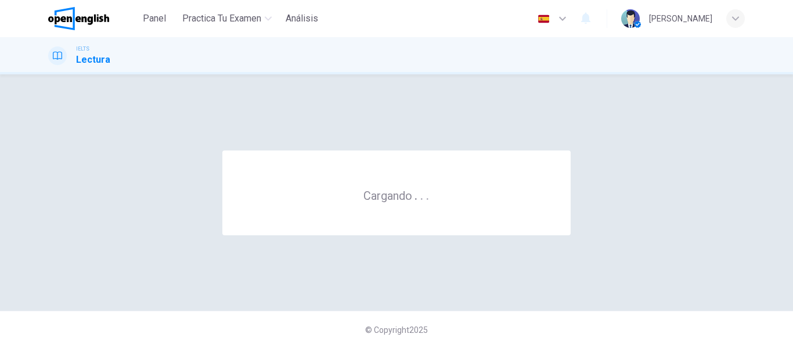
scroll to position [0, 0]
